Goal: Task Accomplishment & Management: Manage account settings

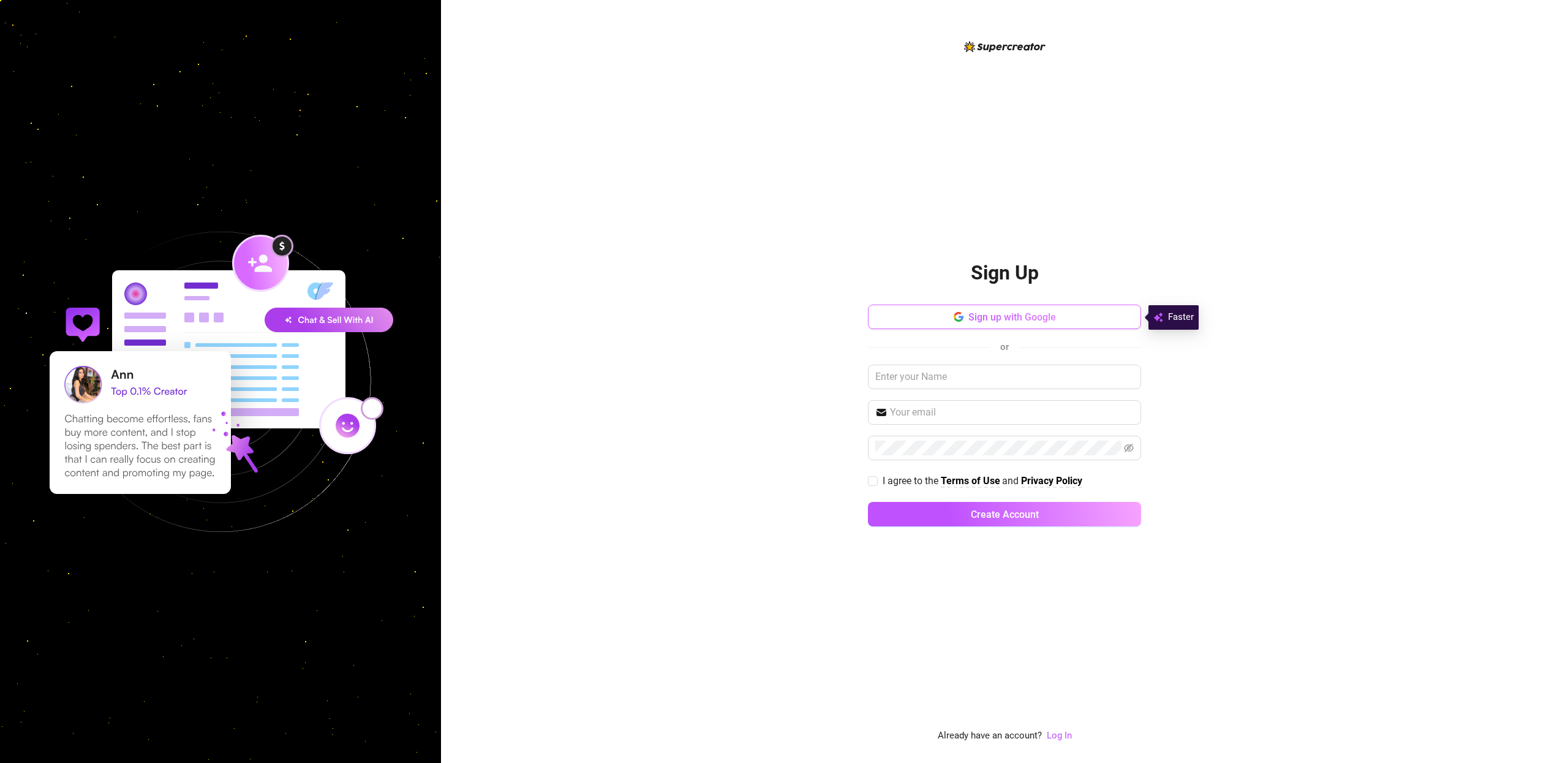
click at [998, 318] on span "Sign up with Google" at bounding box center [1012, 317] width 87 height 12
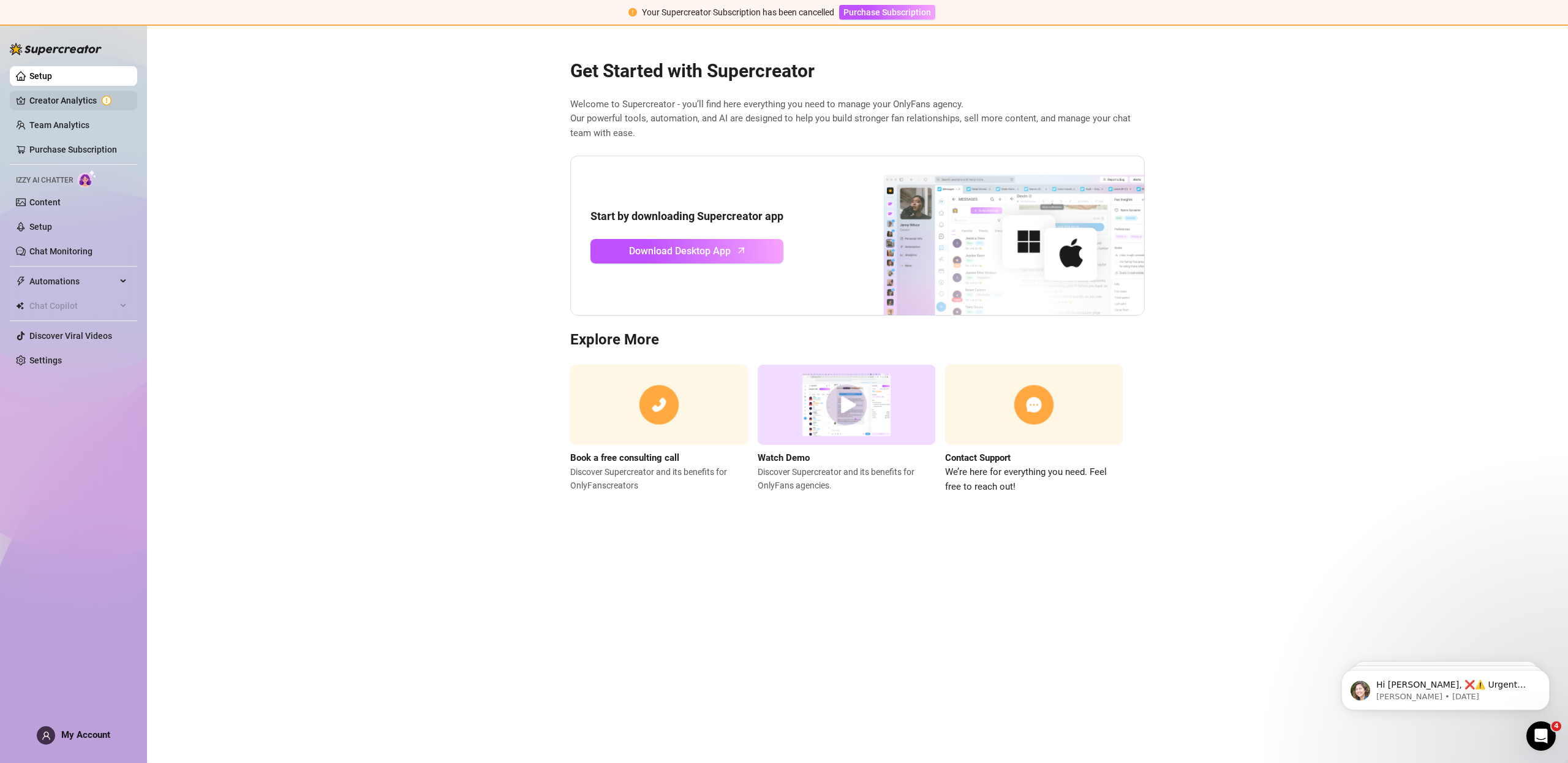
click at [48, 102] on link "Creator Analytics" at bounding box center [78, 100] width 98 height 20
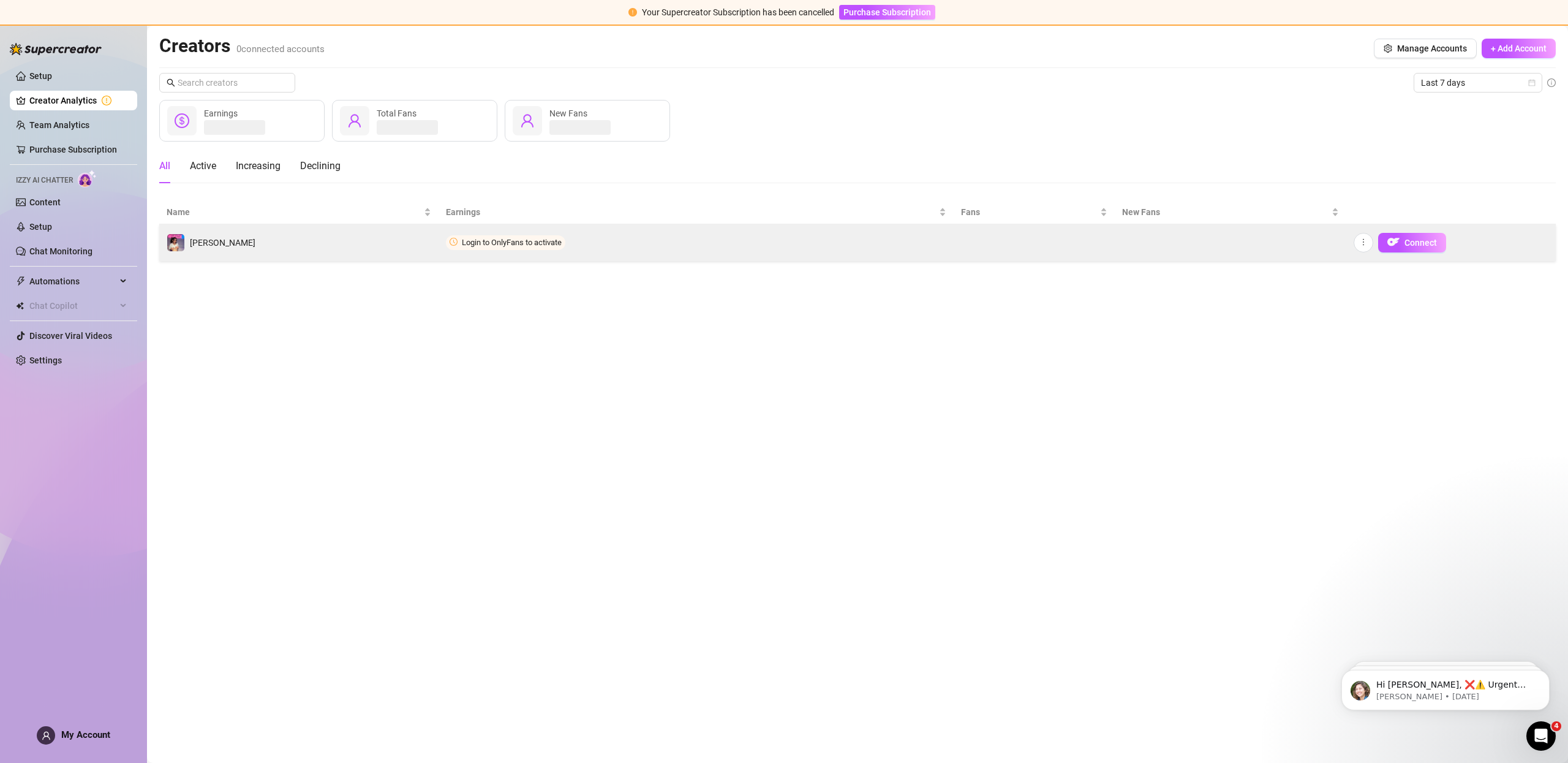
click at [370, 242] on td "[PERSON_NAME]" at bounding box center [298, 242] width 279 height 37
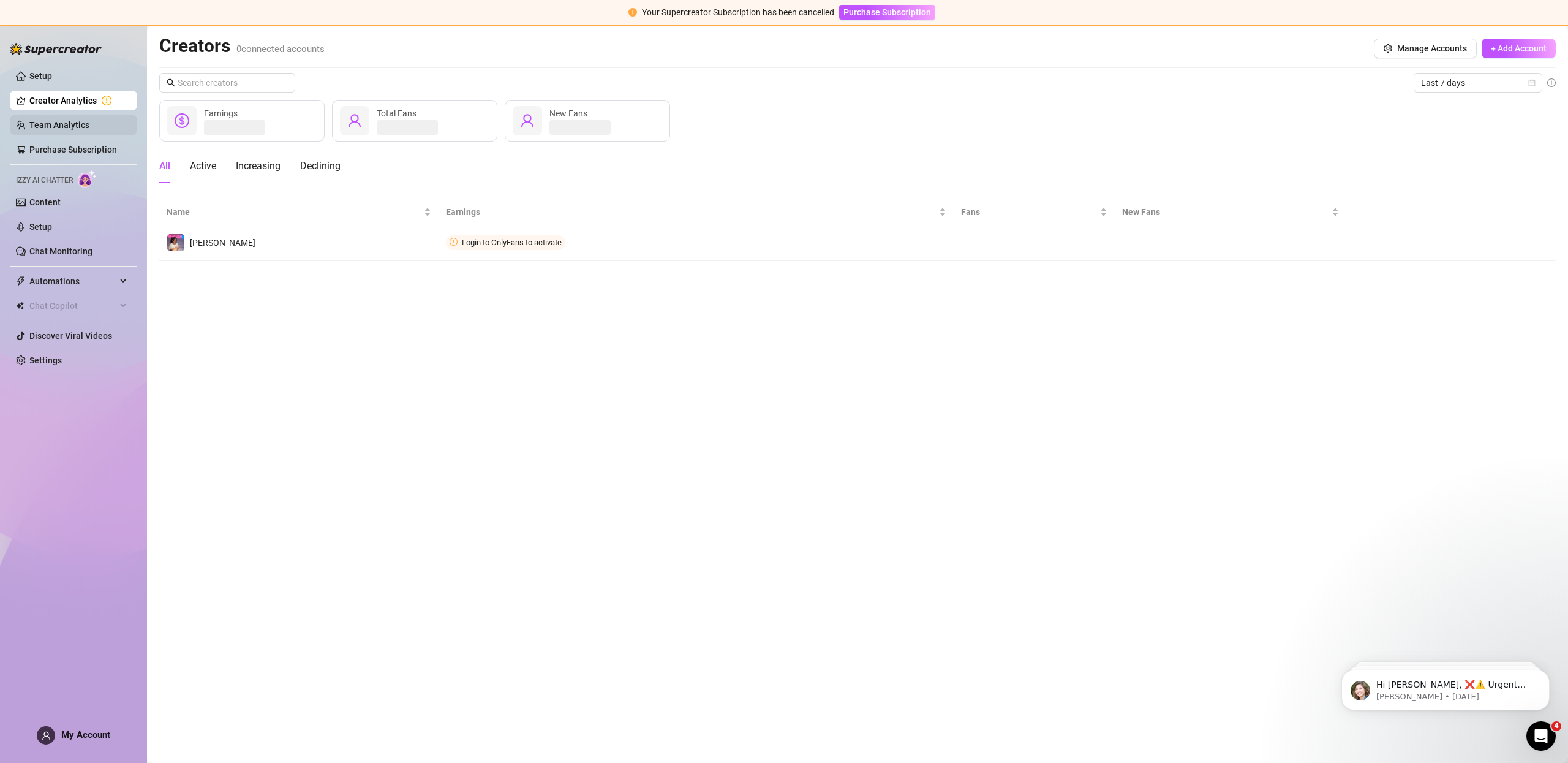
click at [68, 123] on link "Team Analytics" at bounding box center [59, 125] width 60 height 10
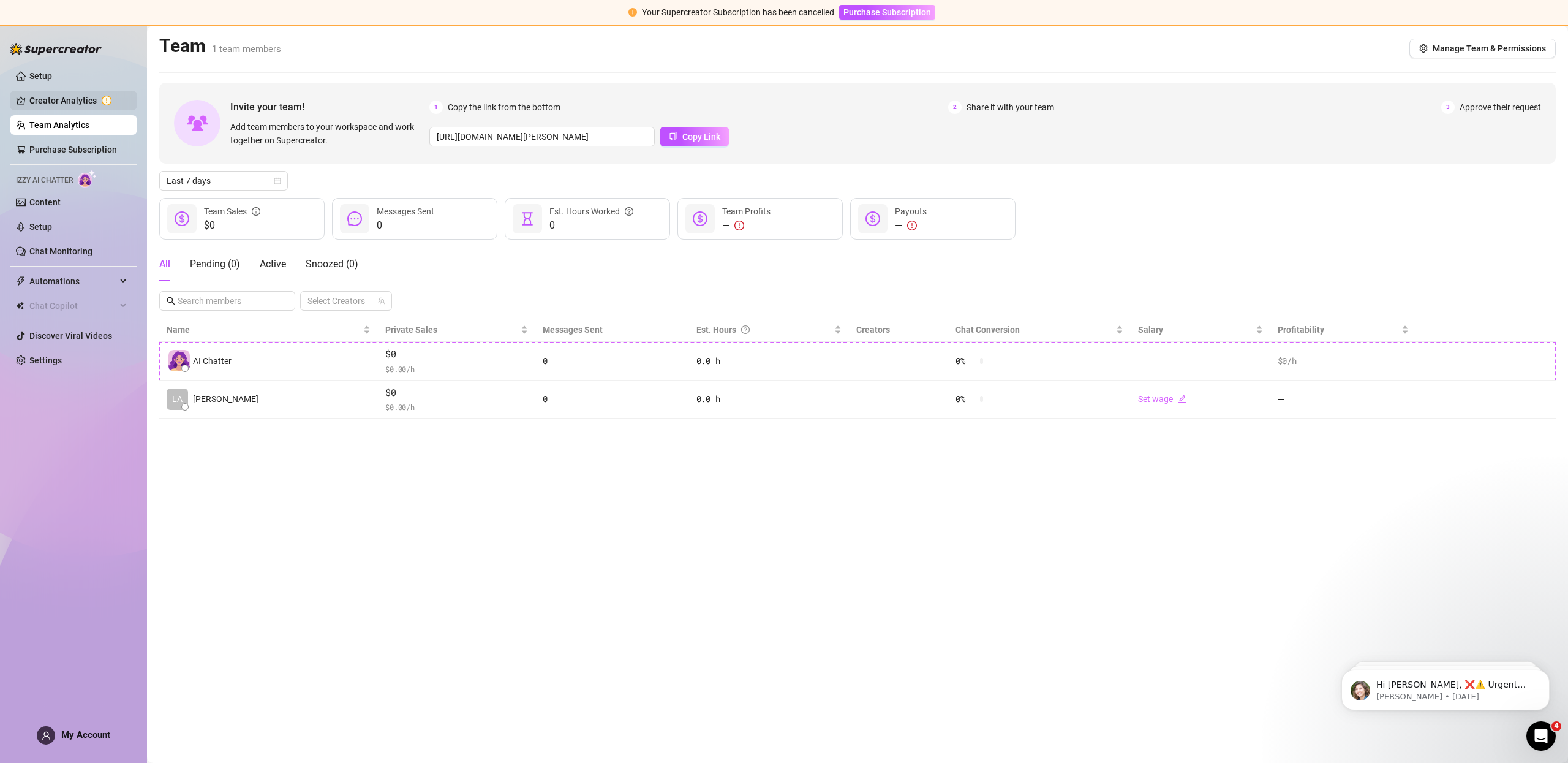
click at [77, 100] on link "Creator Analytics" at bounding box center [78, 100] width 98 height 20
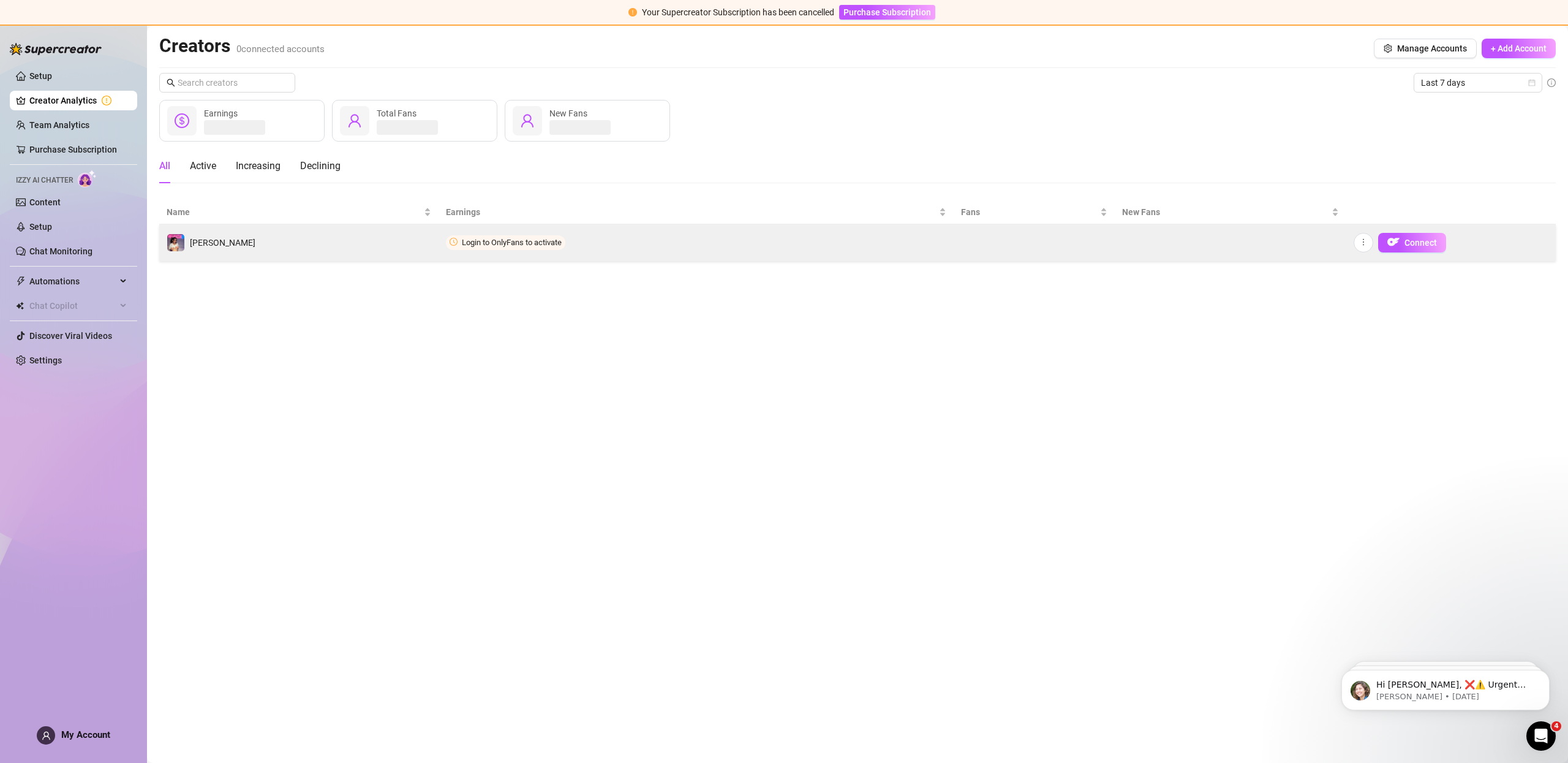
click at [549, 236] on span "Login to OnlyFans to activate" at bounding box center [505, 242] width 120 height 15
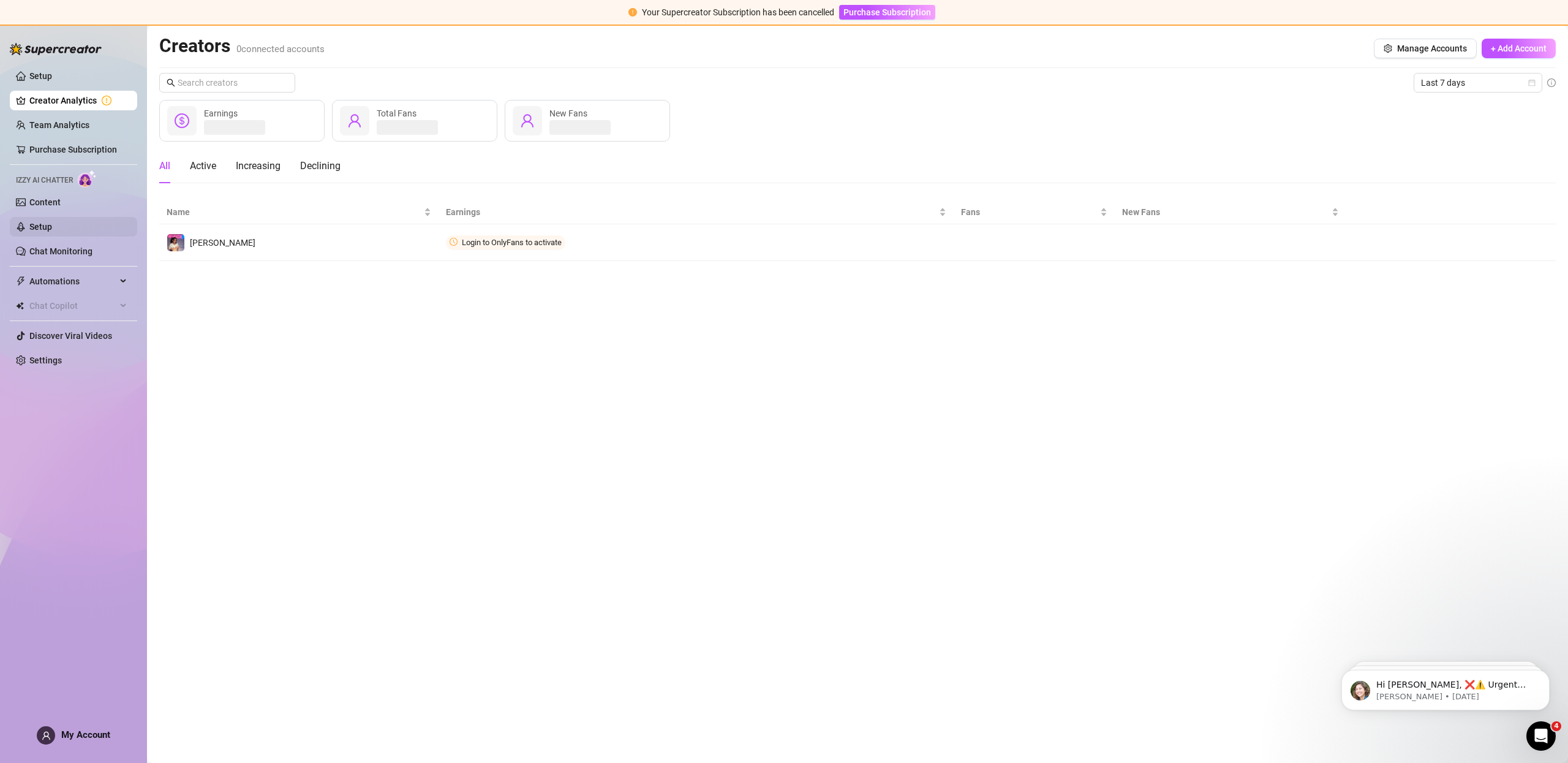
click at [50, 230] on link "Setup" at bounding box center [40, 227] width 23 height 10
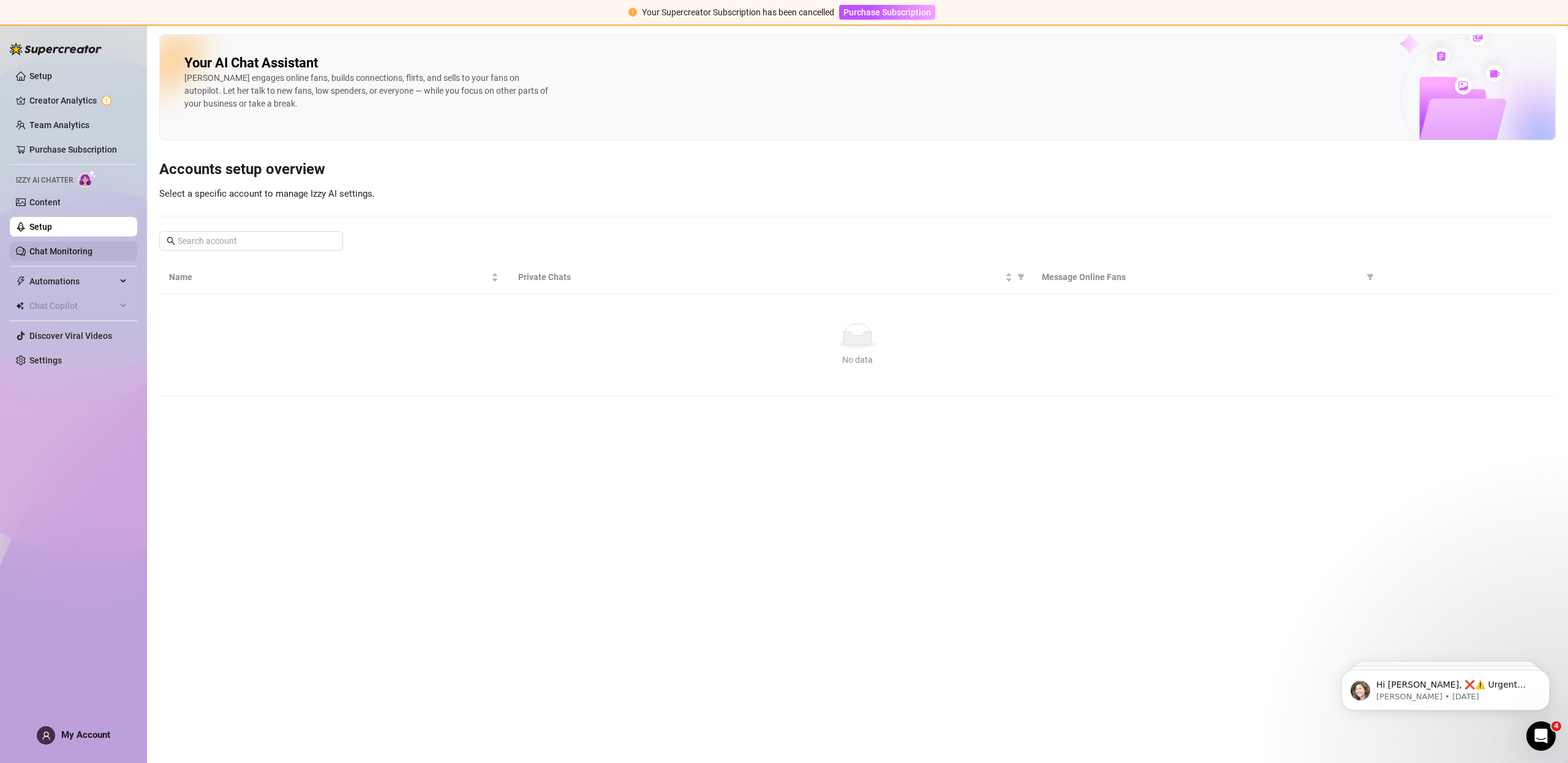
click at [65, 251] on link "Chat Monitoring" at bounding box center [61, 251] width 63 height 10
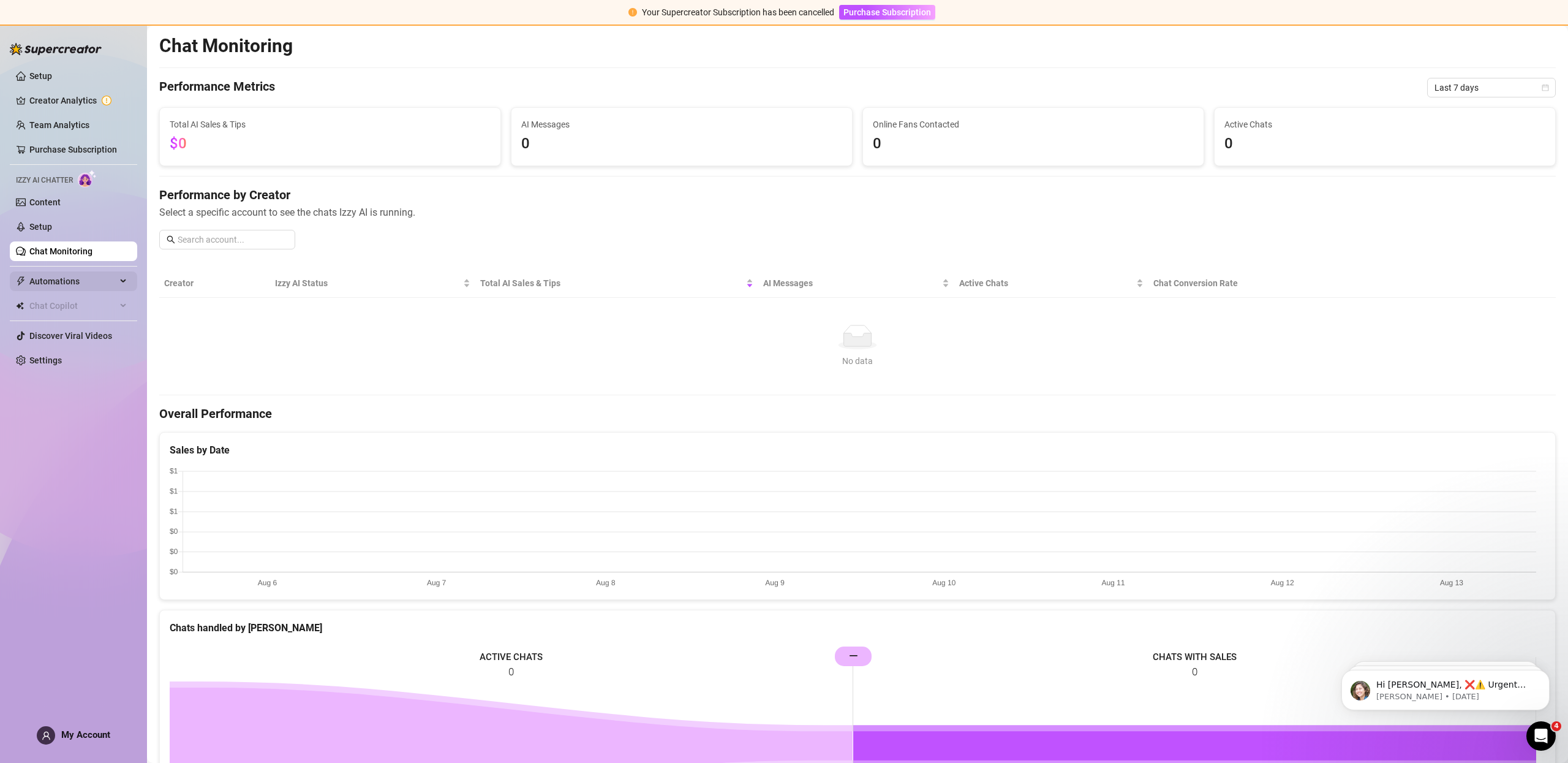
click at [42, 276] on span "Automations" at bounding box center [72, 281] width 87 height 20
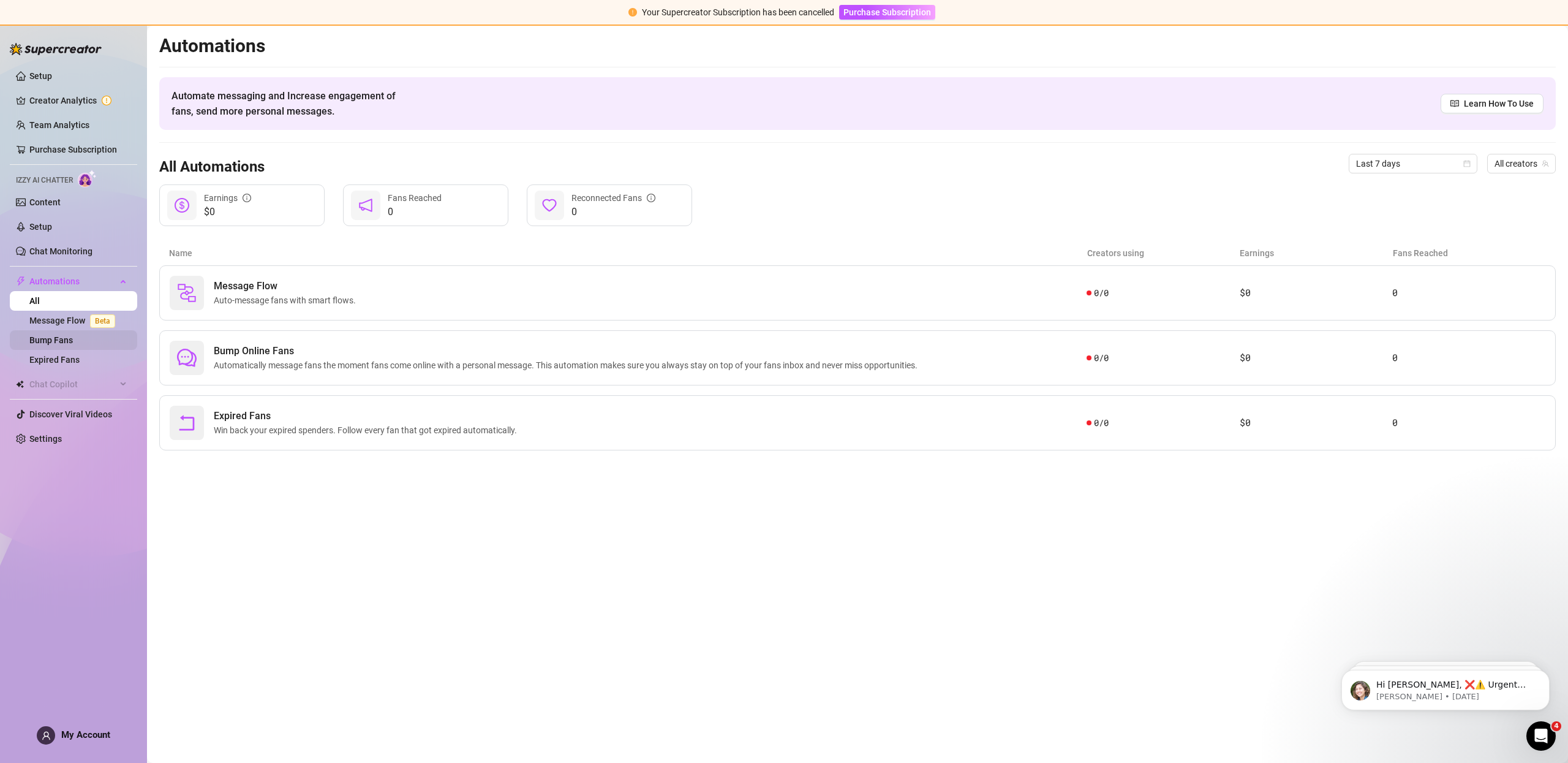
click at [73, 343] on link "Bump Fans" at bounding box center [51, 340] width 44 height 10
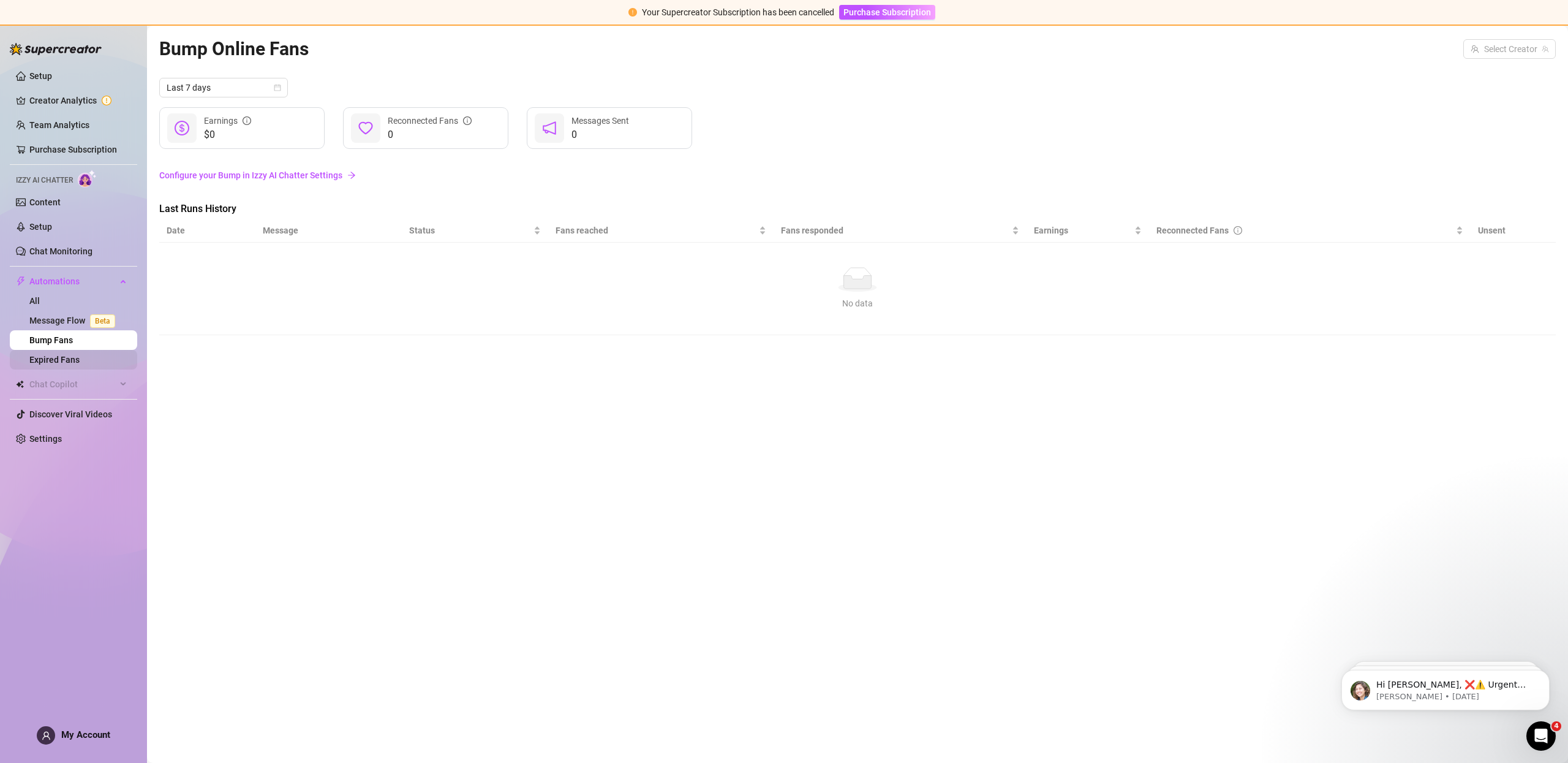
click at [74, 356] on link "Expired Fans" at bounding box center [55, 359] width 51 height 10
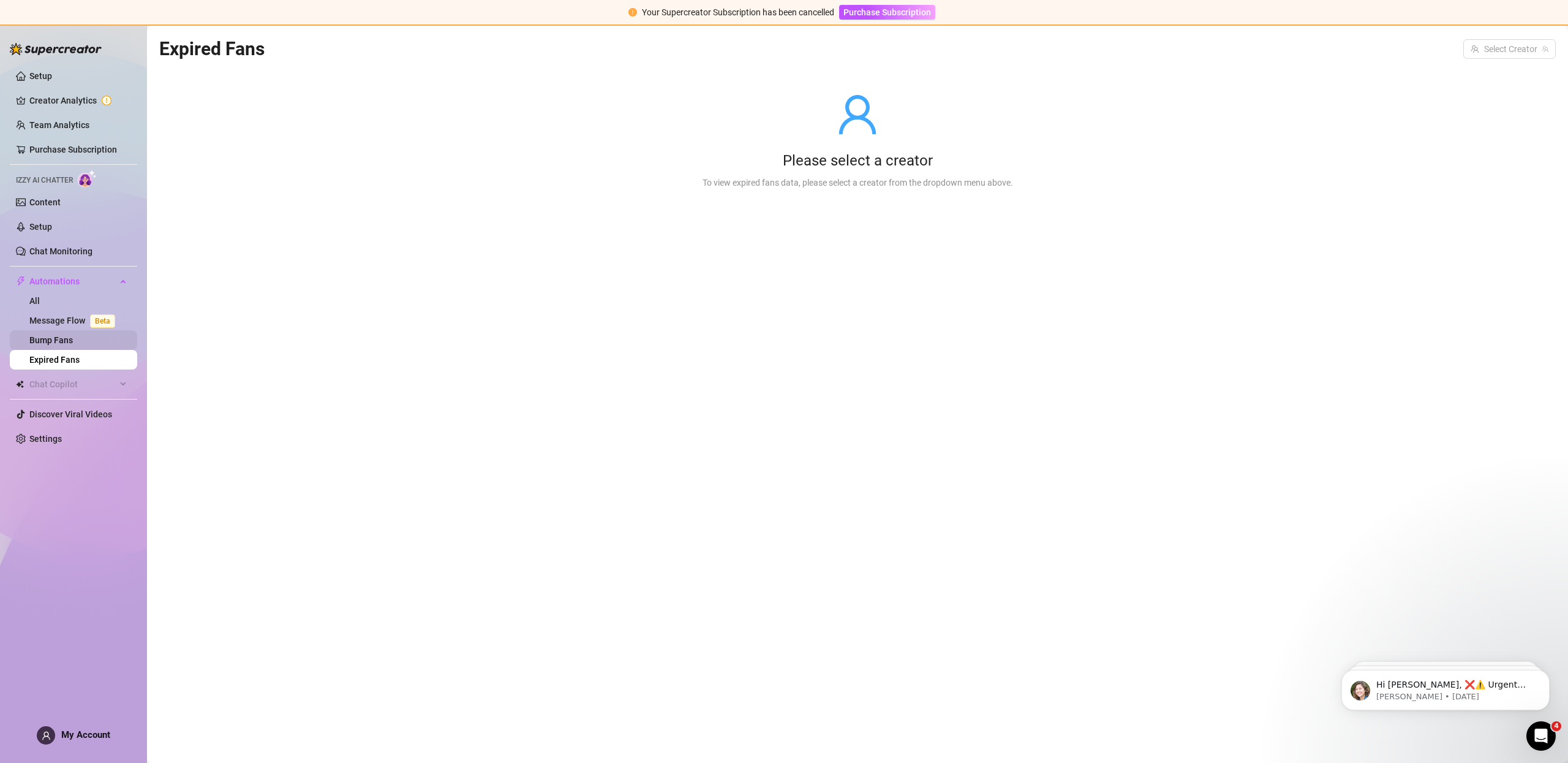
click at [73, 335] on link "Bump Fans" at bounding box center [51, 340] width 44 height 10
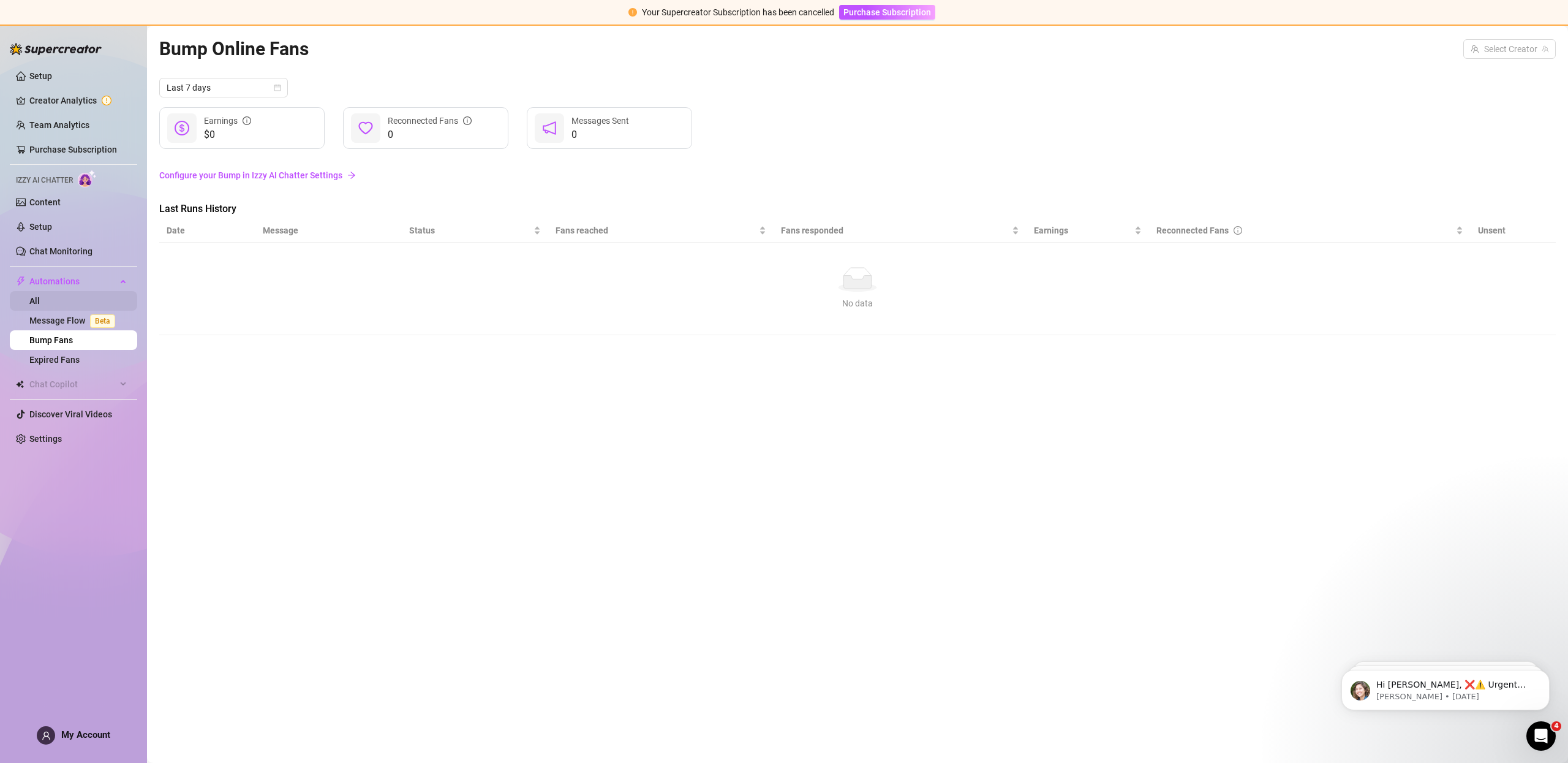
click at [40, 299] on link "All" at bounding box center [34, 301] width 10 height 10
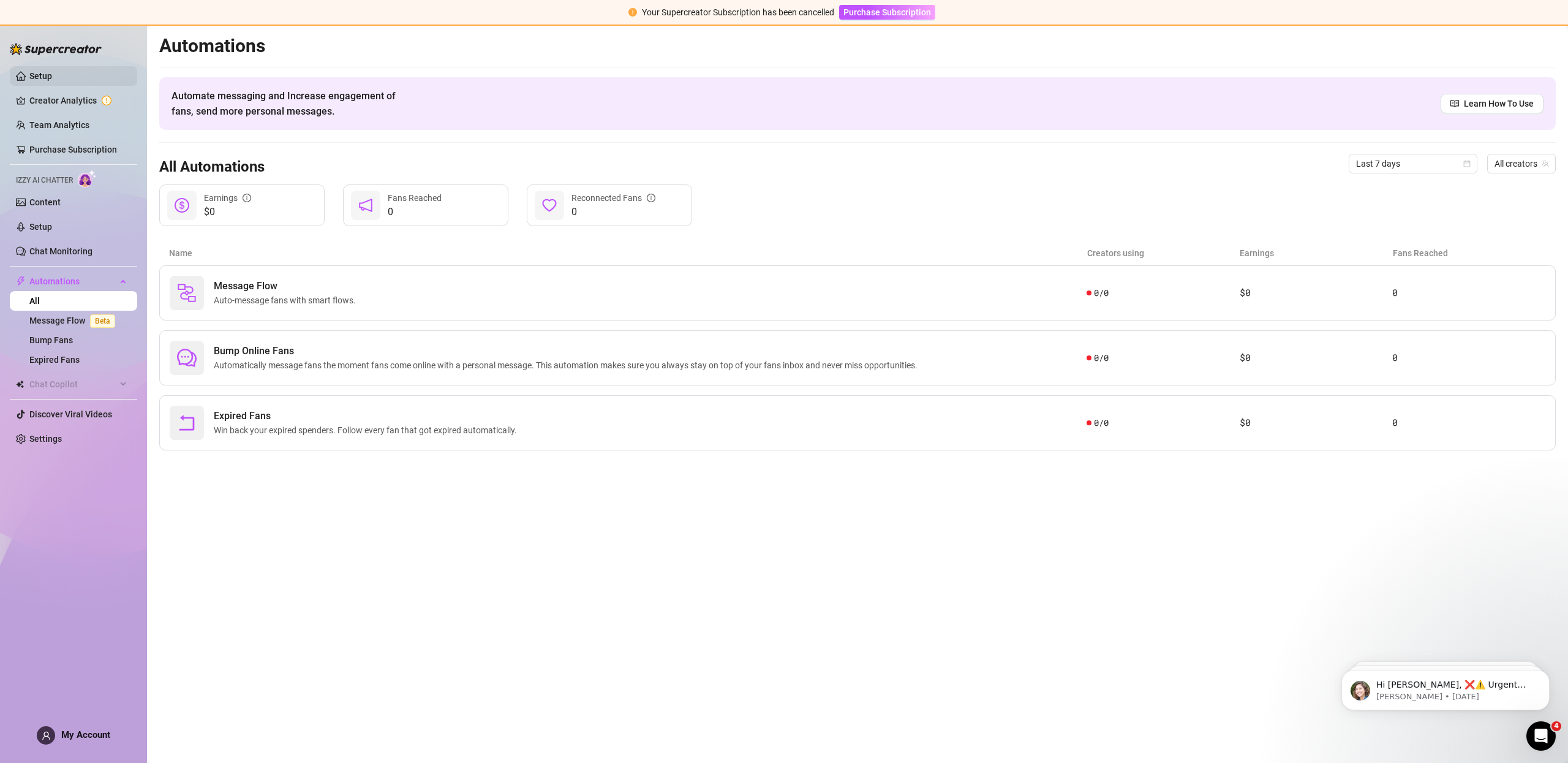
click at [52, 71] on link "Setup" at bounding box center [40, 76] width 23 height 10
